Goal: Task Accomplishment & Management: Use online tool/utility

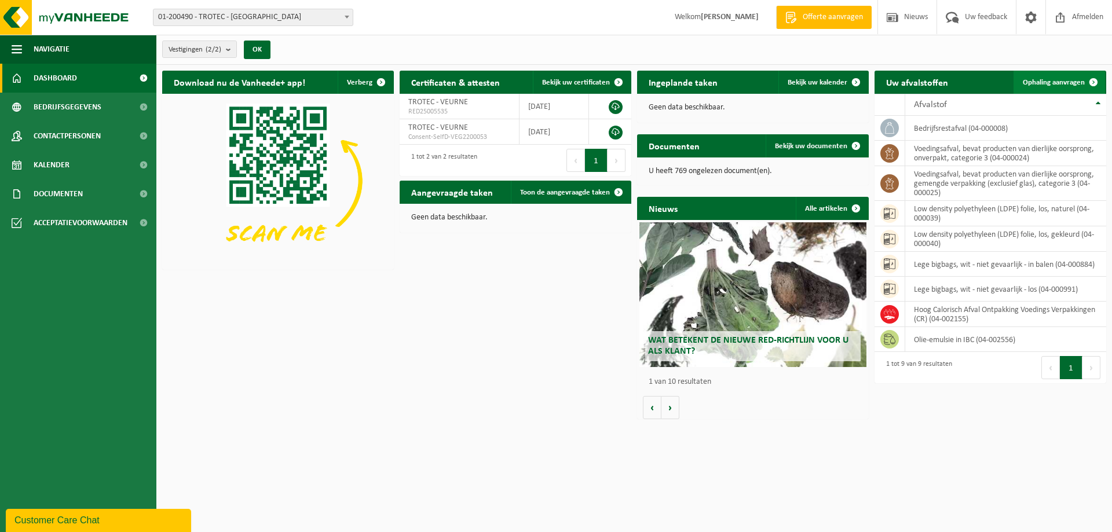
click at [1067, 80] on span "Ophaling aanvragen" at bounding box center [1054, 83] width 62 height 8
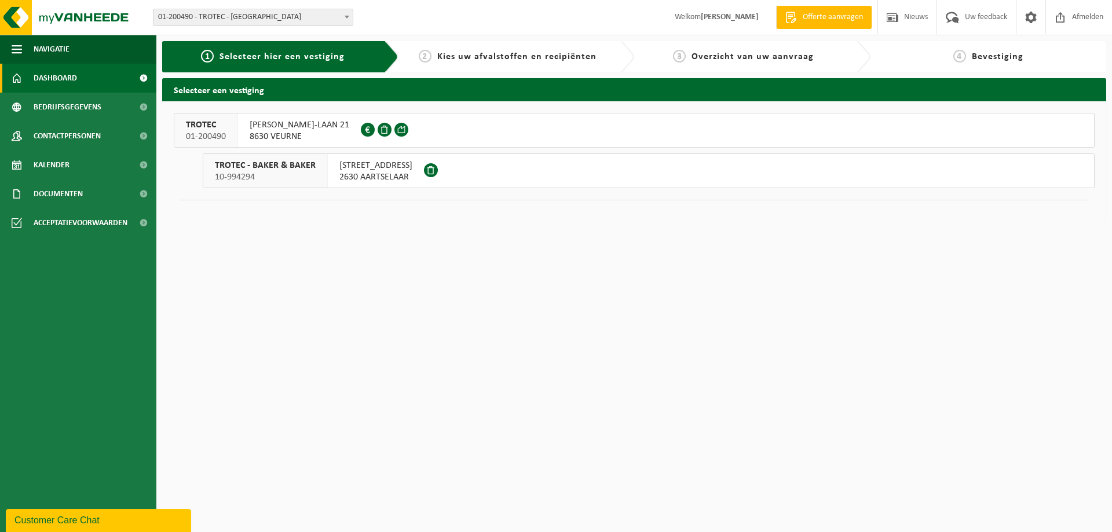
click at [54, 72] on span "Dashboard" at bounding box center [55, 78] width 43 height 29
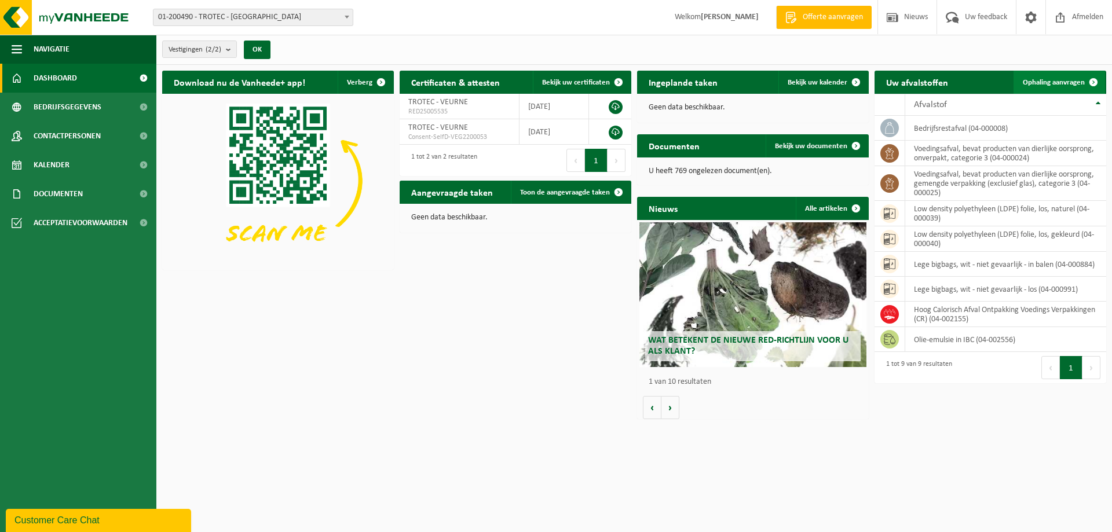
click at [1049, 79] on span "Ophaling aanvragen" at bounding box center [1054, 83] width 62 height 8
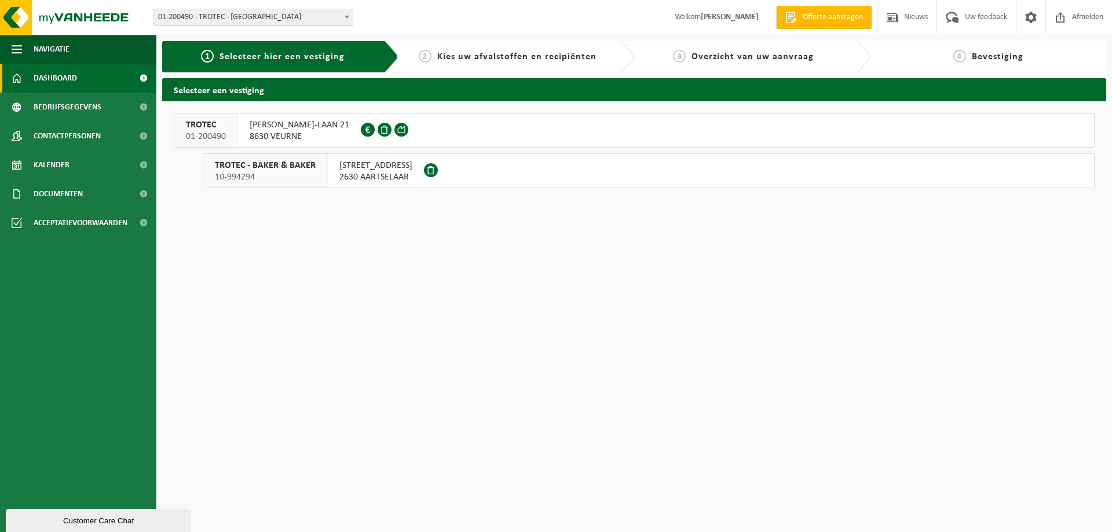
click at [141, 77] on span at bounding box center [143, 78] width 26 height 29
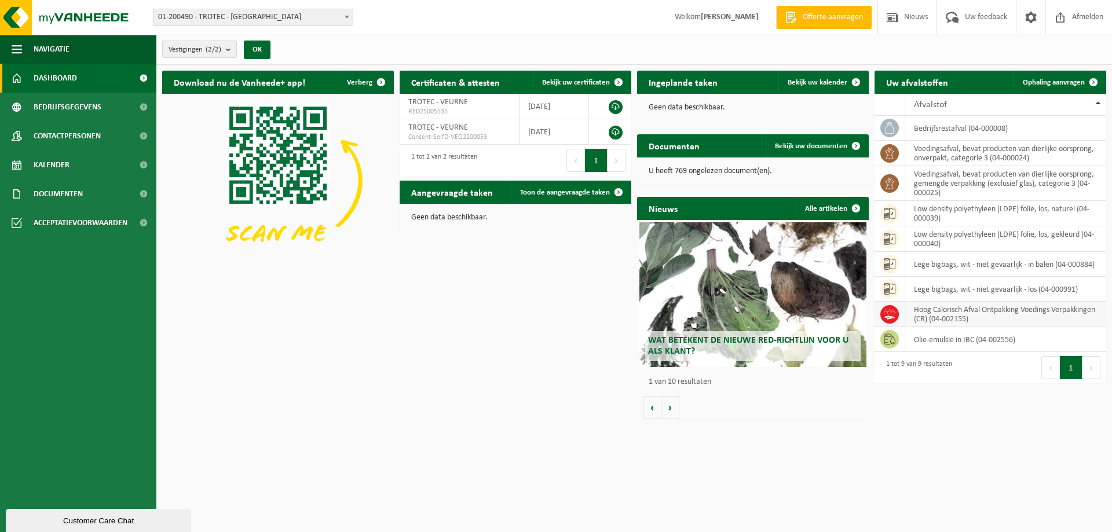
click at [990, 317] on td "Hoog Calorisch Afval Ontpakking Voedings Verpakkingen (CR) (04-002155)" at bounding box center [1005, 314] width 201 height 25
click at [896, 315] on span at bounding box center [889, 314] width 19 height 19
click at [880, 313] on span at bounding box center [889, 314] width 19 height 19
drag, startPoint x: 914, startPoint y: 312, endPoint x: 946, endPoint y: 312, distance: 31.3
click at [918, 312] on td "Hoog Calorisch Afval Ontpakking Voedings Verpakkingen (CR) (04-002155)" at bounding box center [1005, 314] width 201 height 25
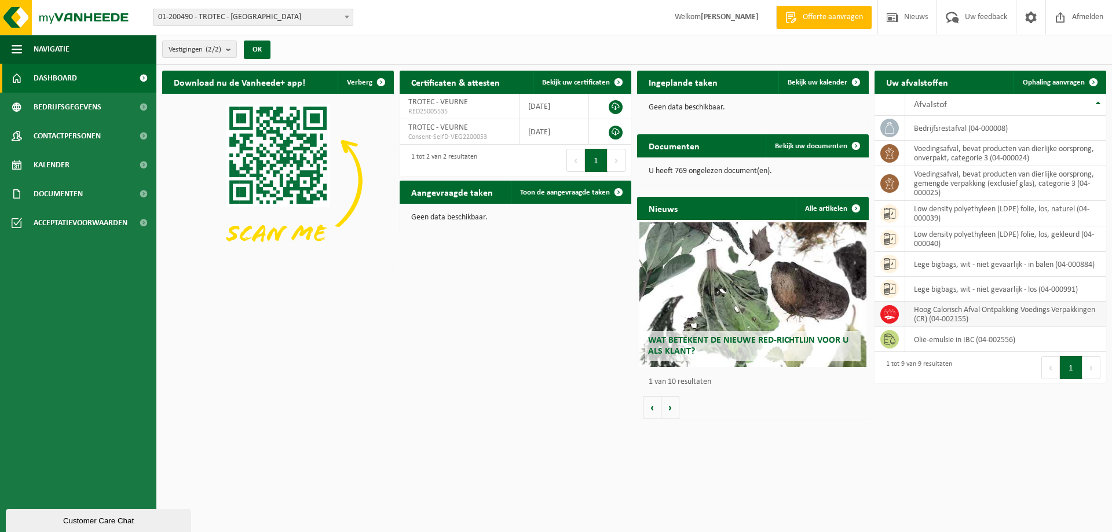
click at [957, 312] on td "Hoog Calorisch Afval Ontpakking Voedings Verpakkingen (CR) (04-002155)" at bounding box center [1005, 314] width 201 height 25
click at [987, 417] on div "Download nu de Vanheede+ app! Verberg Certificaten & attesten Bekijk uw certifi…" at bounding box center [634, 245] width 950 height 360
click at [964, 311] on td "Hoog Calorisch Afval Ontpakking Voedings Verpakkingen (CR) (04-002155)" at bounding box center [1005, 314] width 201 height 25
click at [930, 314] on td "Hoog Calorisch Afval Ontpakking Voedings Verpakkingen (CR) (04-002155)" at bounding box center [1005, 314] width 201 height 25
click at [1089, 79] on span at bounding box center [1093, 82] width 23 height 23
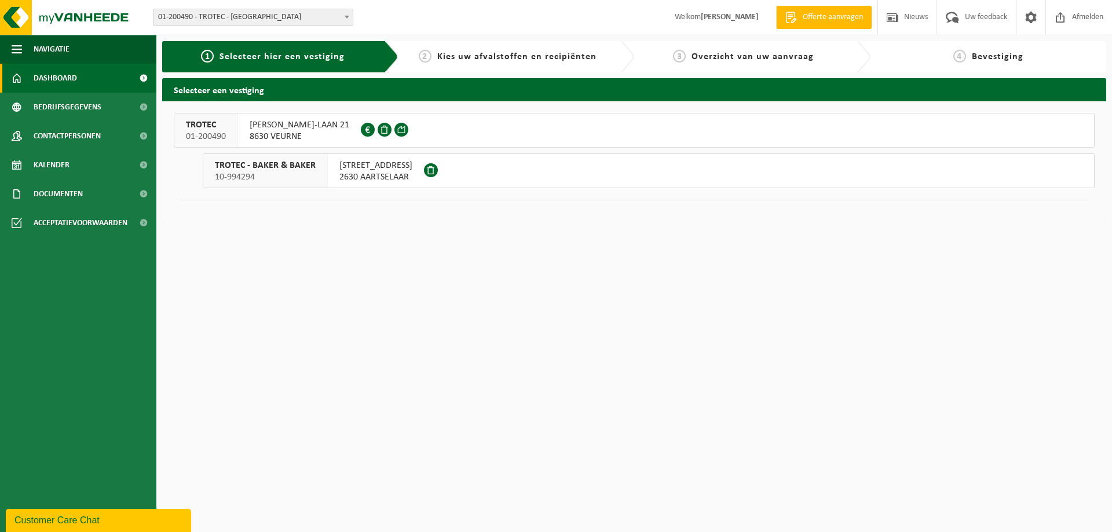
click at [58, 75] on span "Dashboard" at bounding box center [55, 78] width 43 height 29
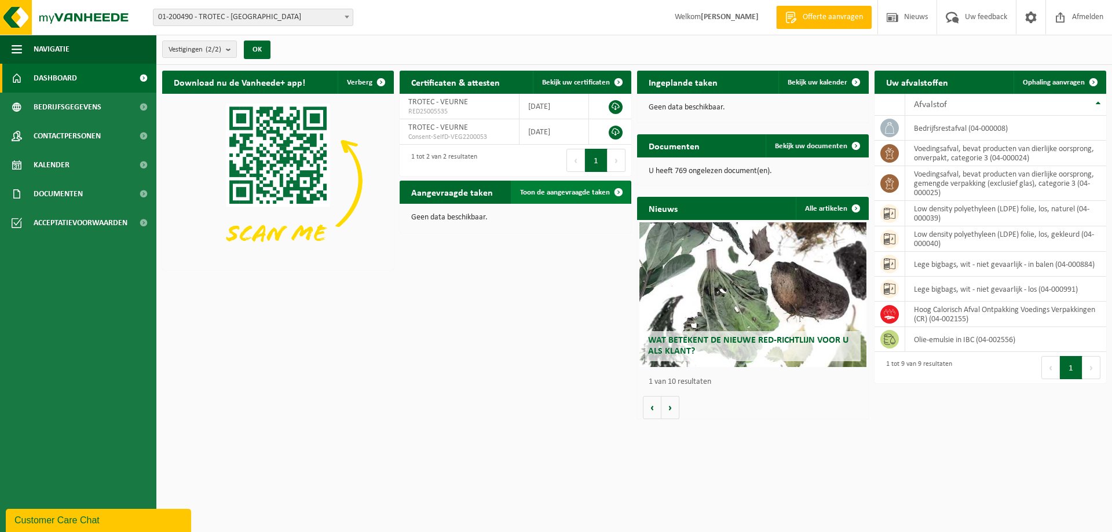
click at [585, 190] on span "Toon de aangevraagde taken" at bounding box center [565, 193] width 90 height 8
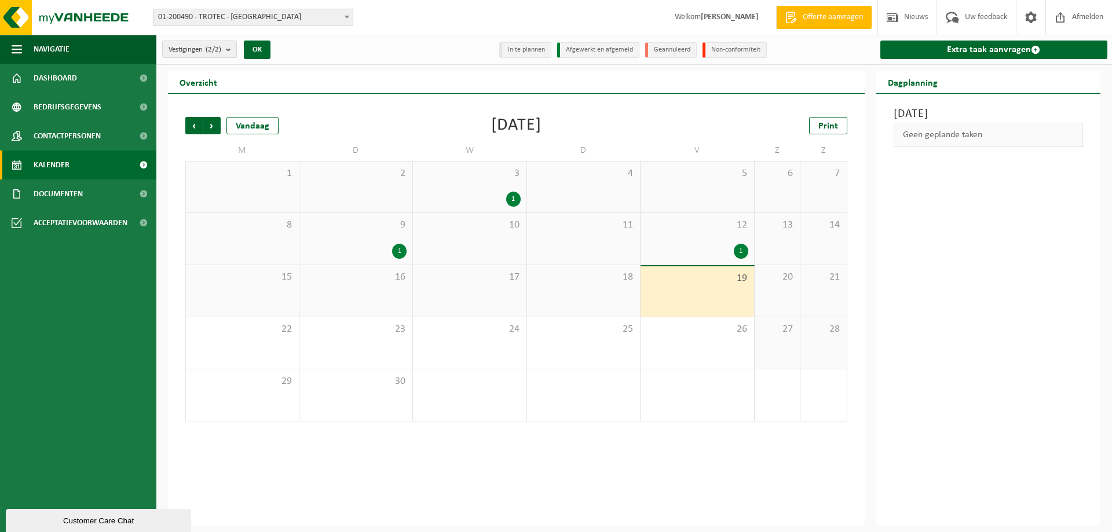
click at [737, 289] on div "19" at bounding box center [696, 291] width 113 height 50
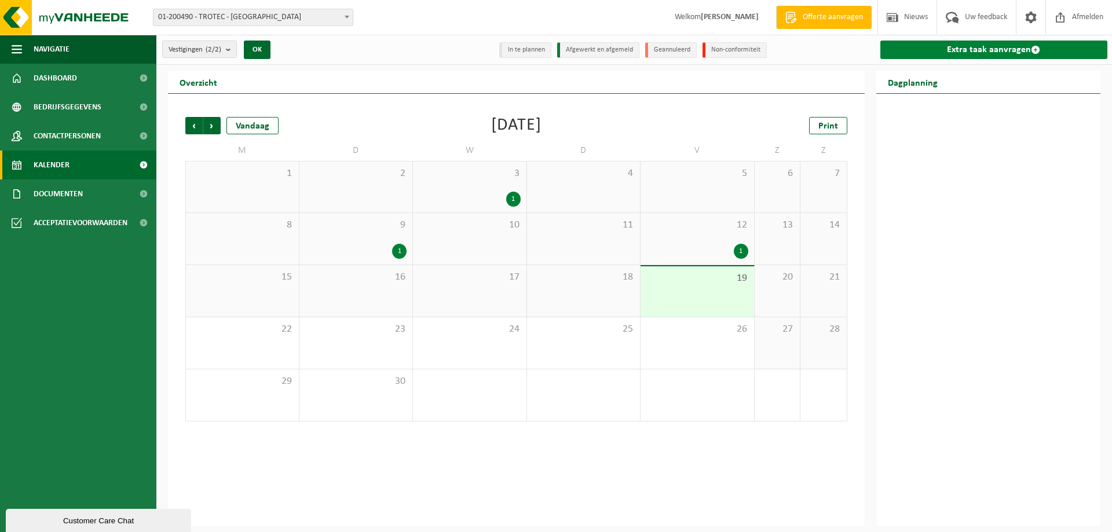
click at [1023, 46] on link "Extra taak aanvragen" at bounding box center [994, 50] width 228 height 19
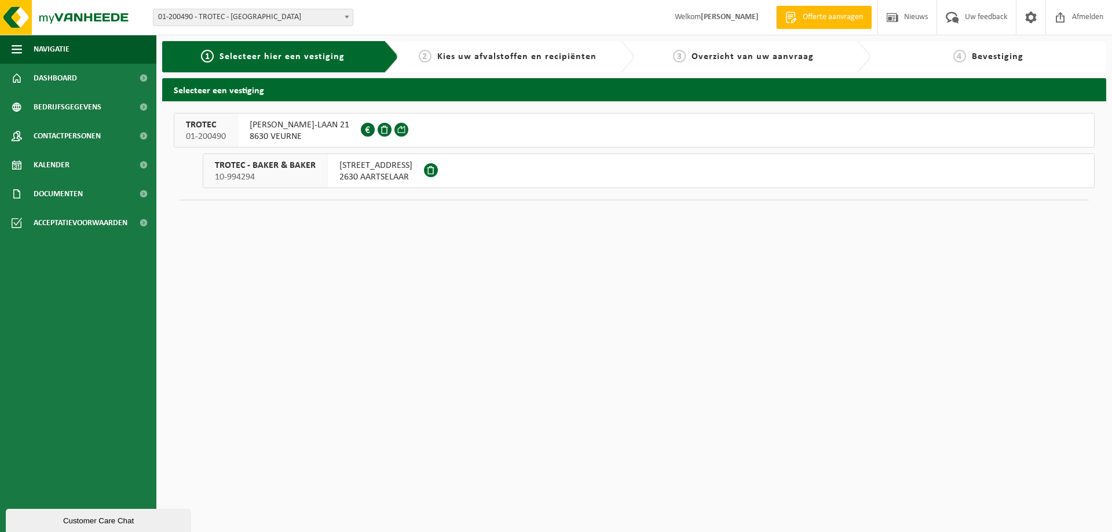
click at [438, 166] on span at bounding box center [431, 170] width 14 height 14
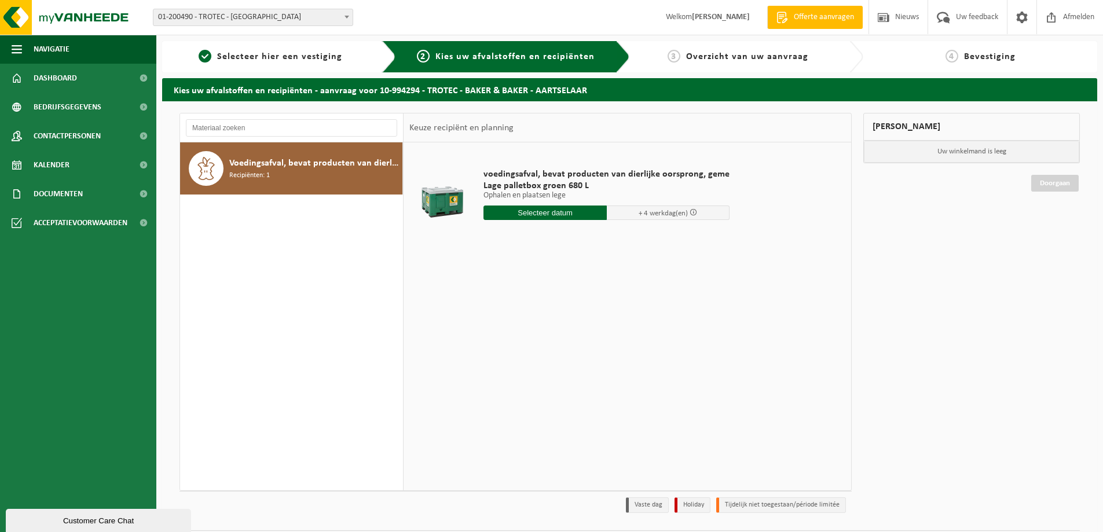
click at [563, 212] on input "text" at bounding box center [544, 213] width 123 height 14
click at [763, 227] on td "voedingsafval, bevat producten van dierlijke oorsprong, geme Lage palletbox gro…" at bounding box center [660, 197] width 371 height 98
click at [284, 60] on span "Selecteer hier een vestiging" at bounding box center [279, 56] width 125 height 9
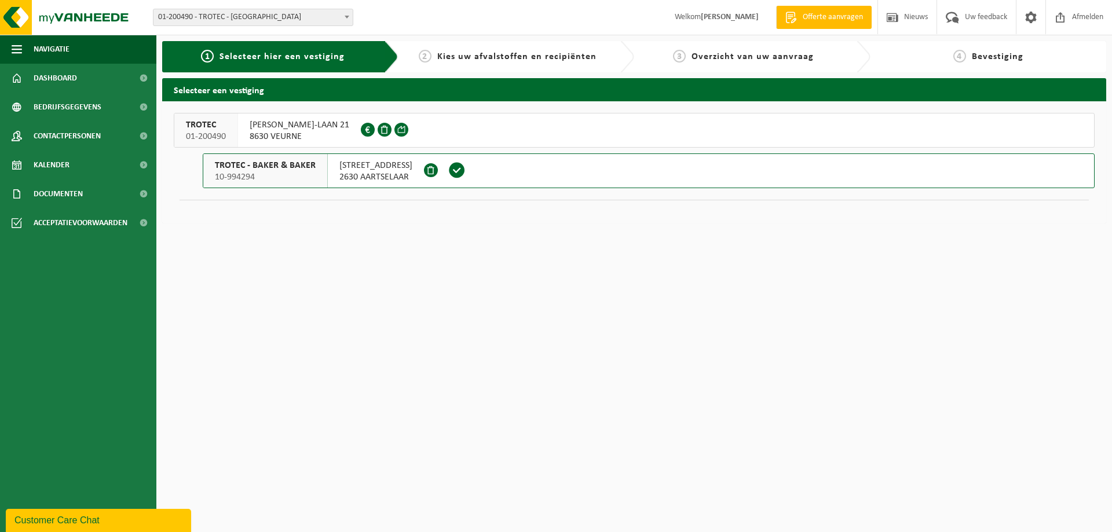
click at [210, 126] on span "TROTEC" at bounding box center [206, 125] width 40 height 12
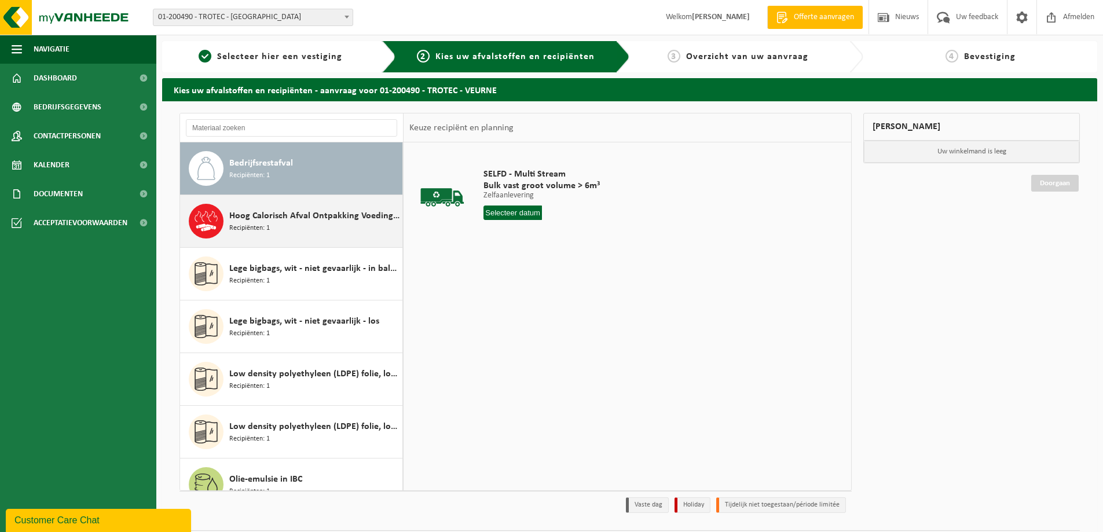
click at [230, 222] on span "Hoog Calorisch Afval Ontpakking Voedings Verpakkingen (CR)" at bounding box center [314, 216] width 170 height 14
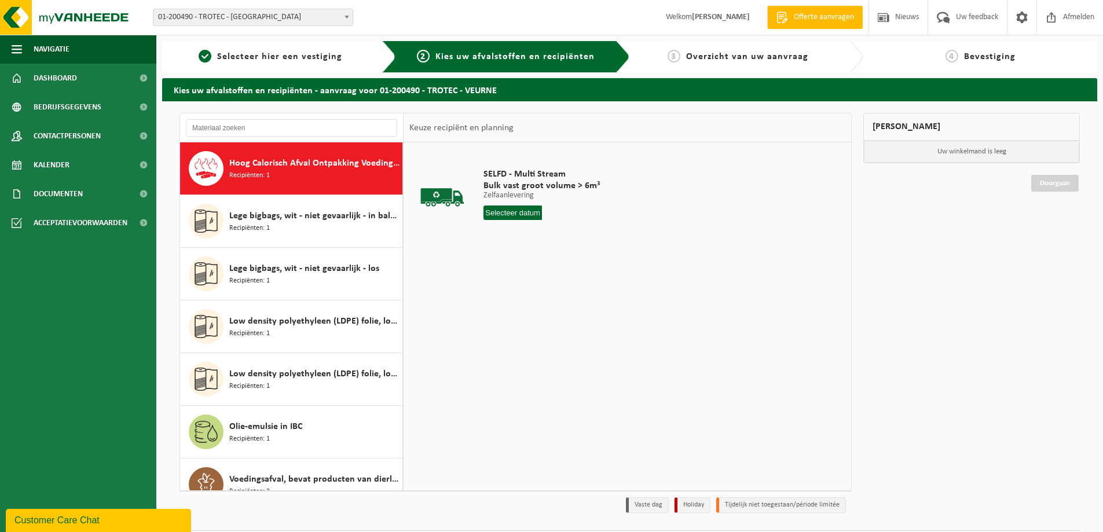
scroll to position [53, 0]
click at [540, 214] on input "text" at bounding box center [523, 213] width 80 height 14
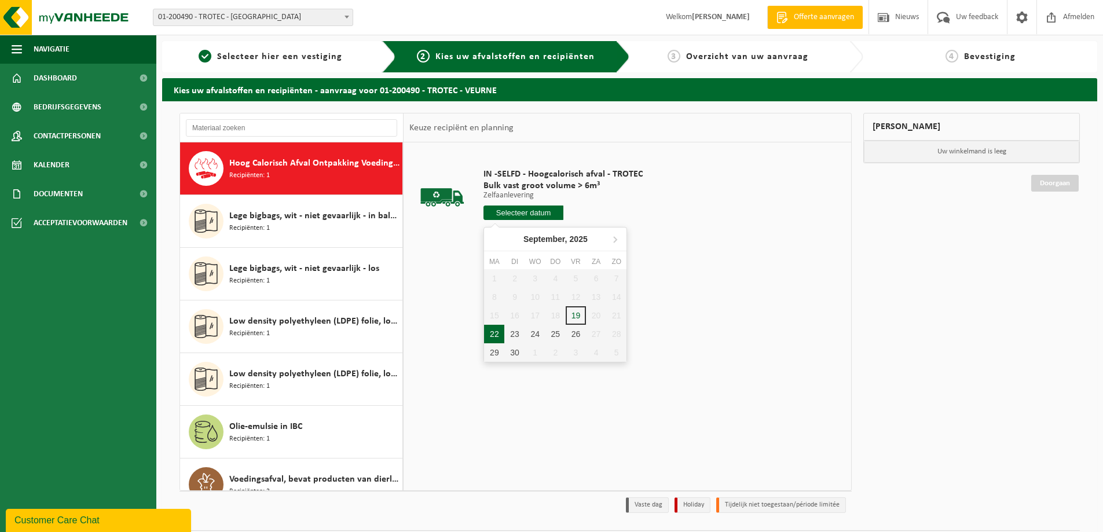
click at [496, 335] on div "22" at bounding box center [494, 334] width 20 height 19
type input "Van 2025-09-22"
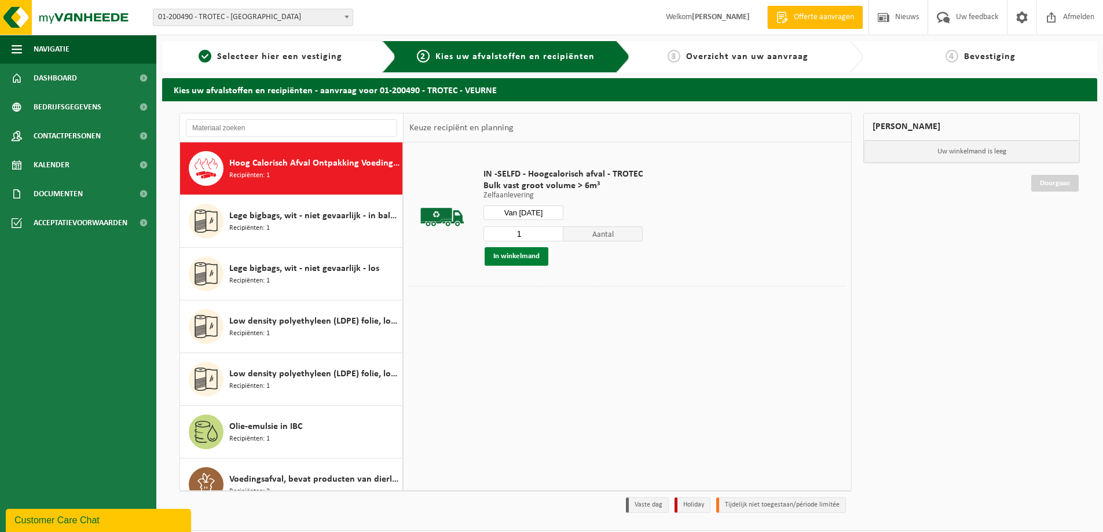
click at [538, 259] on button "In winkelmand" at bounding box center [517, 256] width 64 height 19
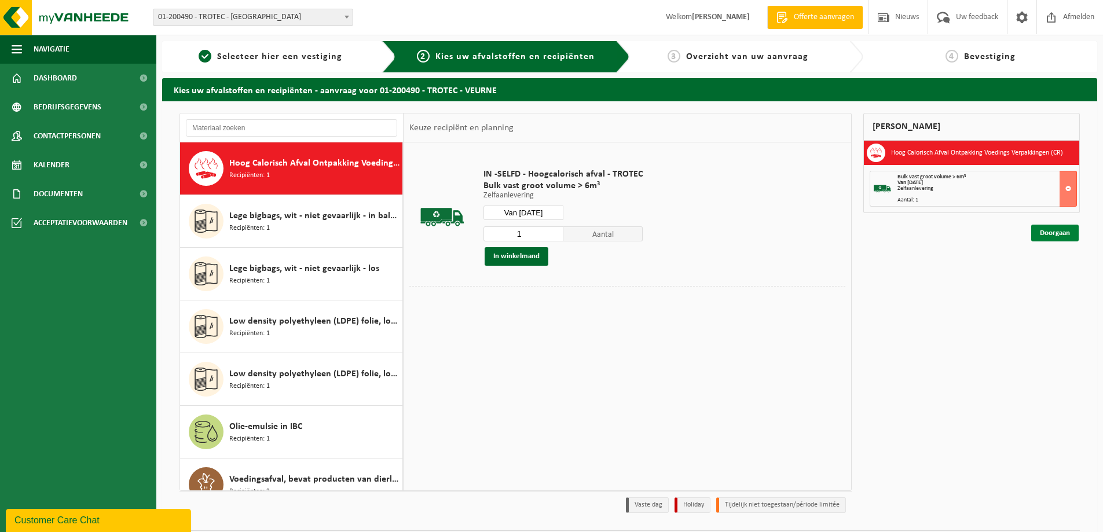
click at [1049, 232] on link "Doorgaan" at bounding box center [1054, 233] width 47 height 17
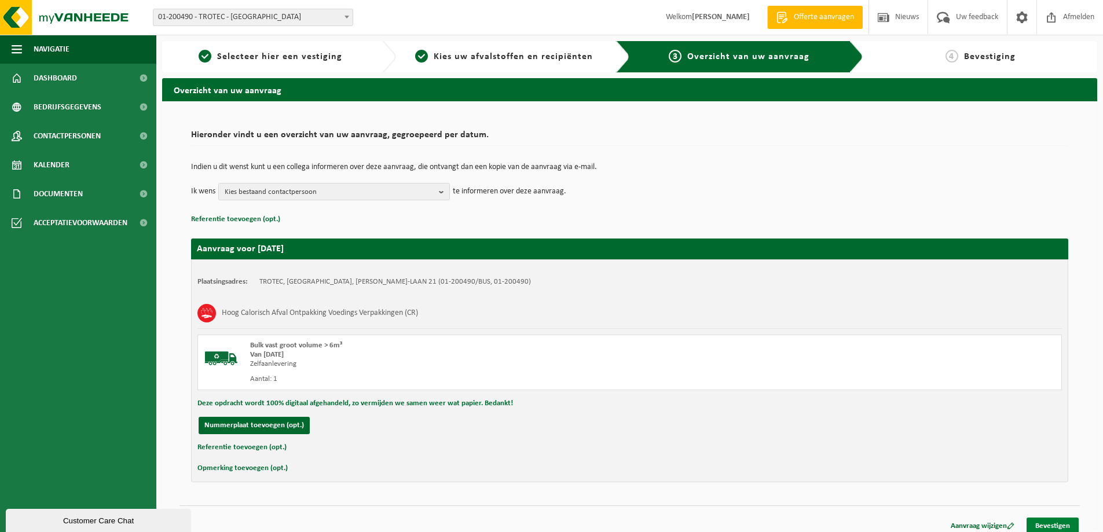
click at [1053, 523] on link "Bevestigen" at bounding box center [1053, 526] width 52 height 17
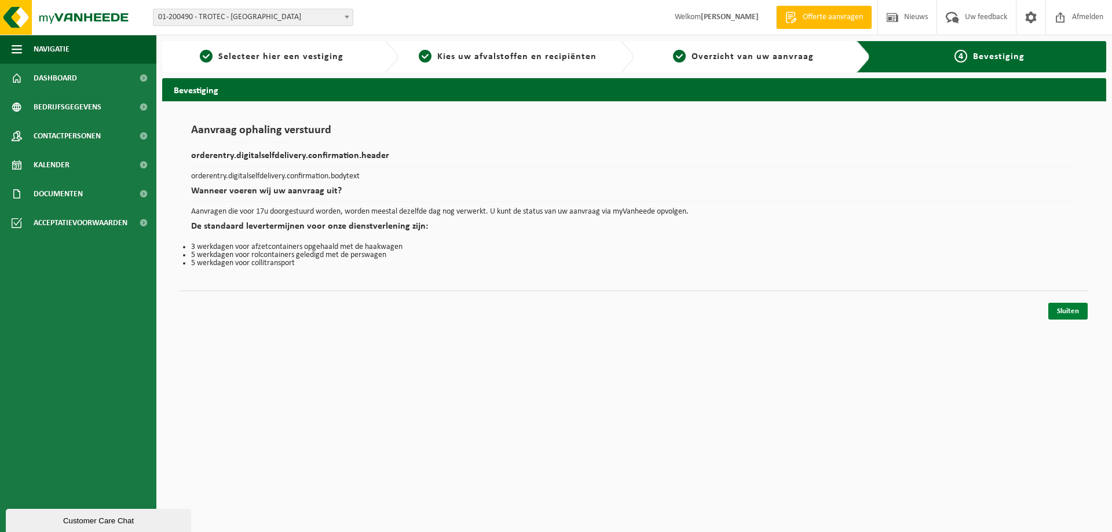
click at [1060, 305] on link "Sluiten" at bounding box center [1067, 311] width 39 height 17
